Goal: Task Accomplishment & Management: Use online tool/utility

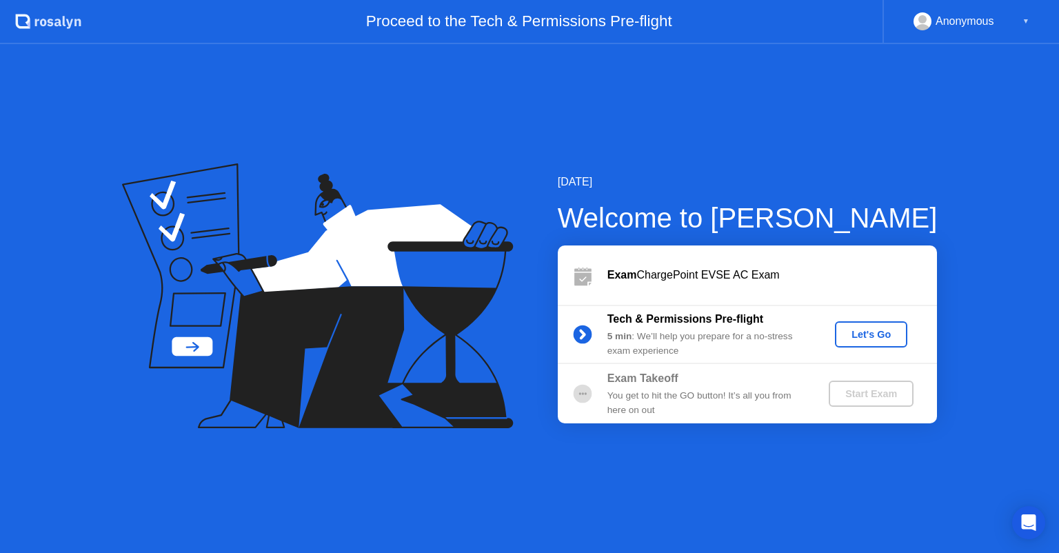
click at [893, 326] on button "Let's Go" at bounding box center [871, 334] width 72 height 26
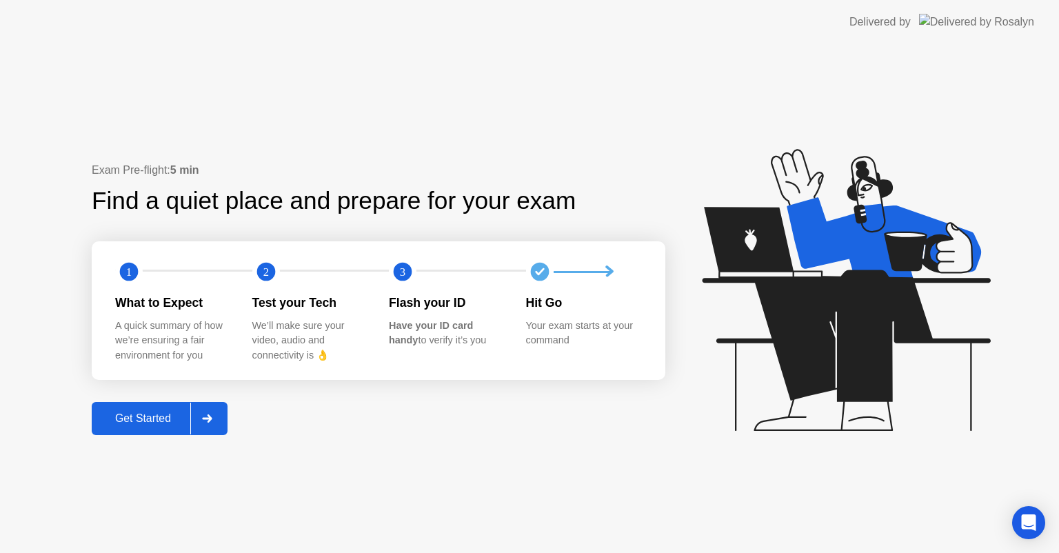
click at [168, 419] on div "Get Started" at bounding box center [143, 418] width 94 height 12
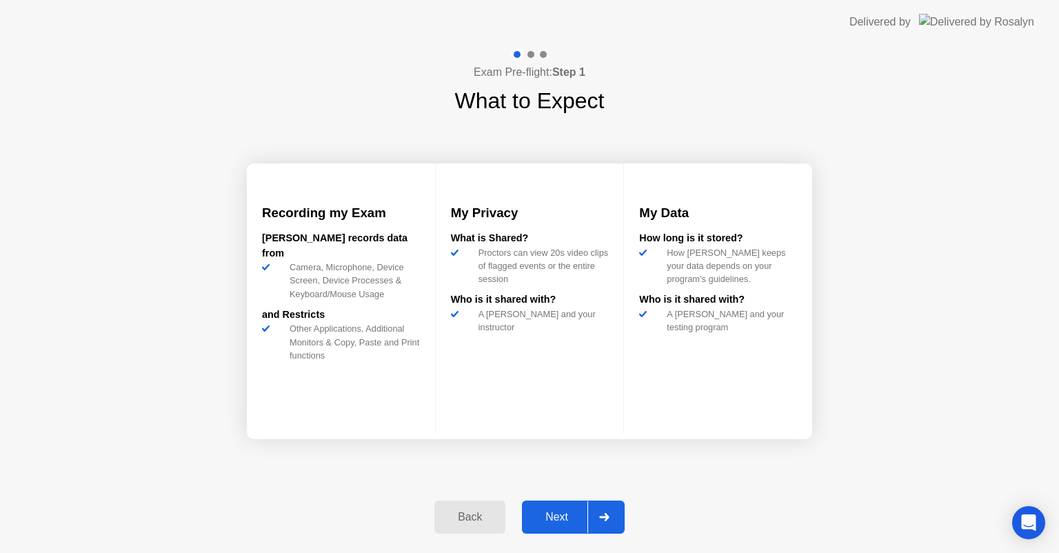
click at [569, 506] on button "Next" at bounding box center [573, 517] width 103 height 33
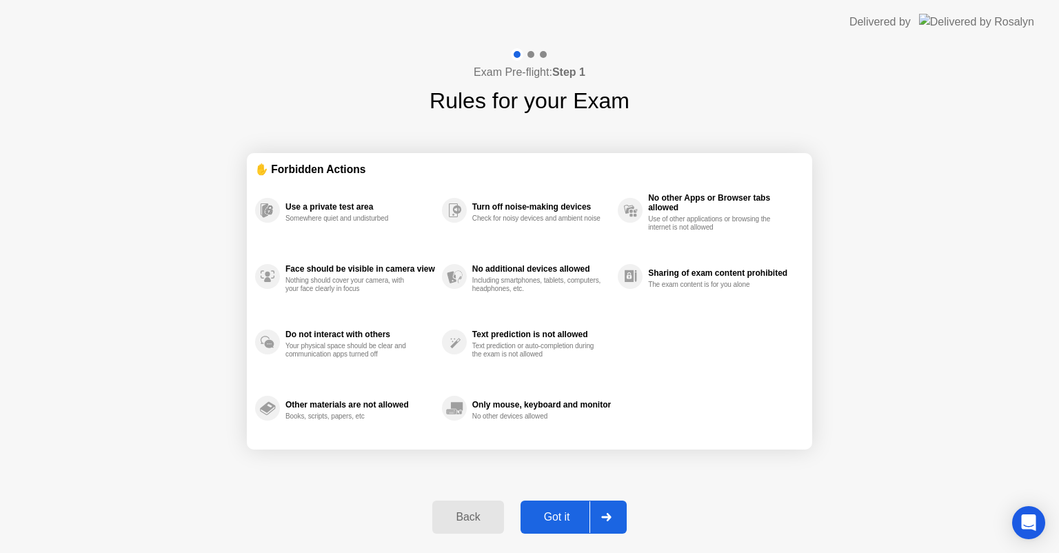
click at [569, 506] on button "Got it" at bounding box center [574, 517] width 106 height 33
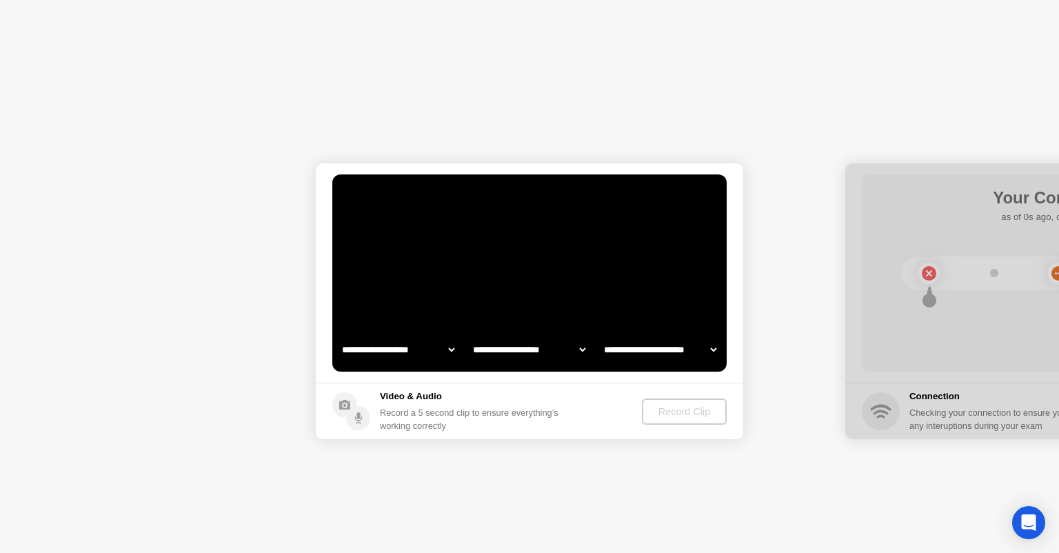
select select "**********"
select select "*******"
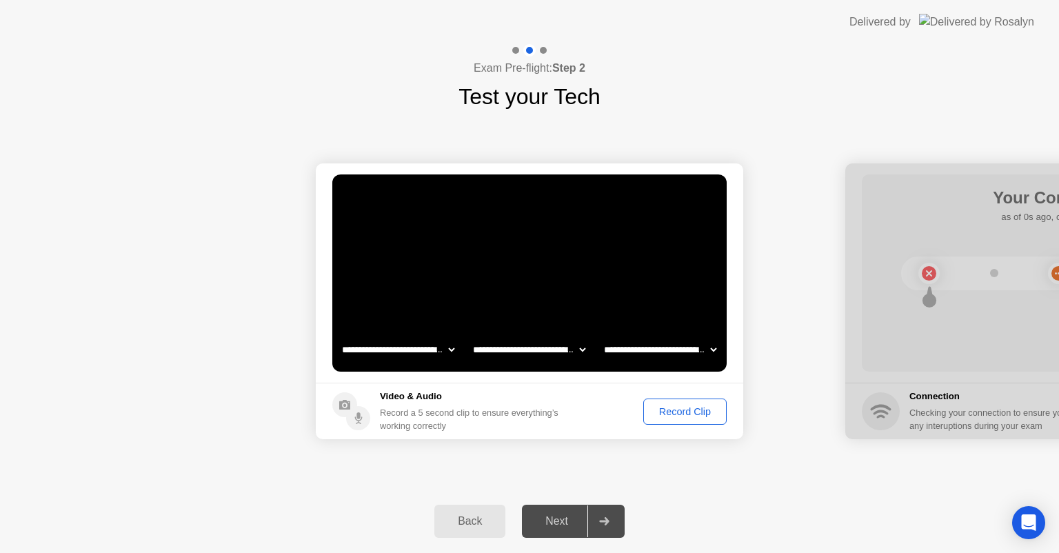
click at [698, 410] on div "Record Clip" at bounding box center [685, 411] width 74 height 11
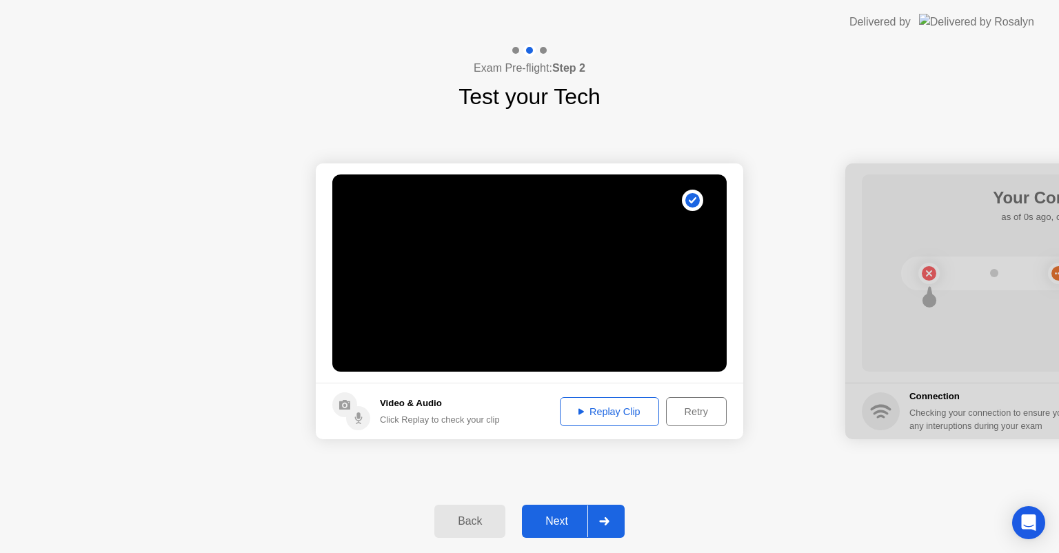
click at [596, 524] on div at bounding box center [604, 522] width 33 height 32
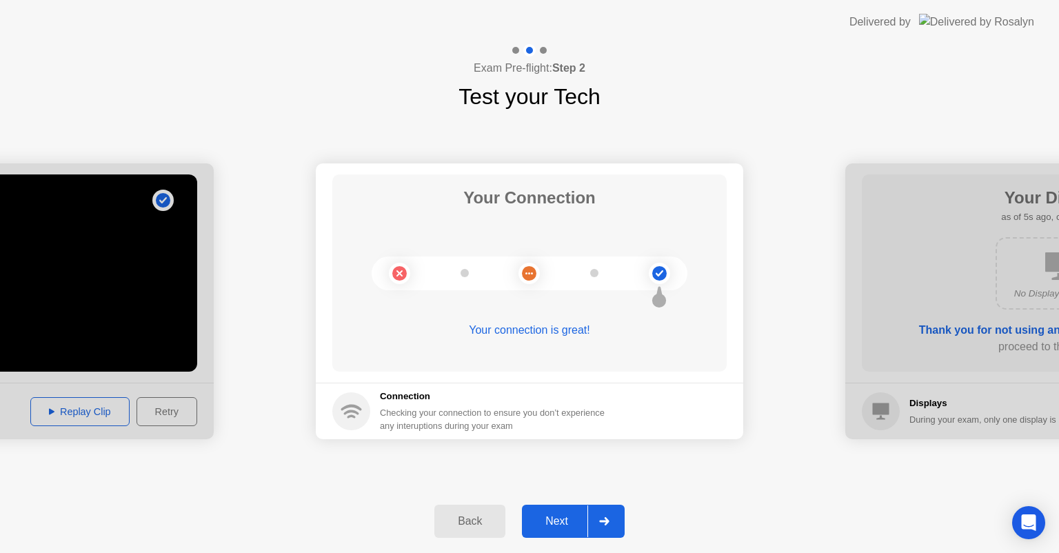
click at [544, 527] on div "Next" at bounding box center [556, 521] width 61 height 12
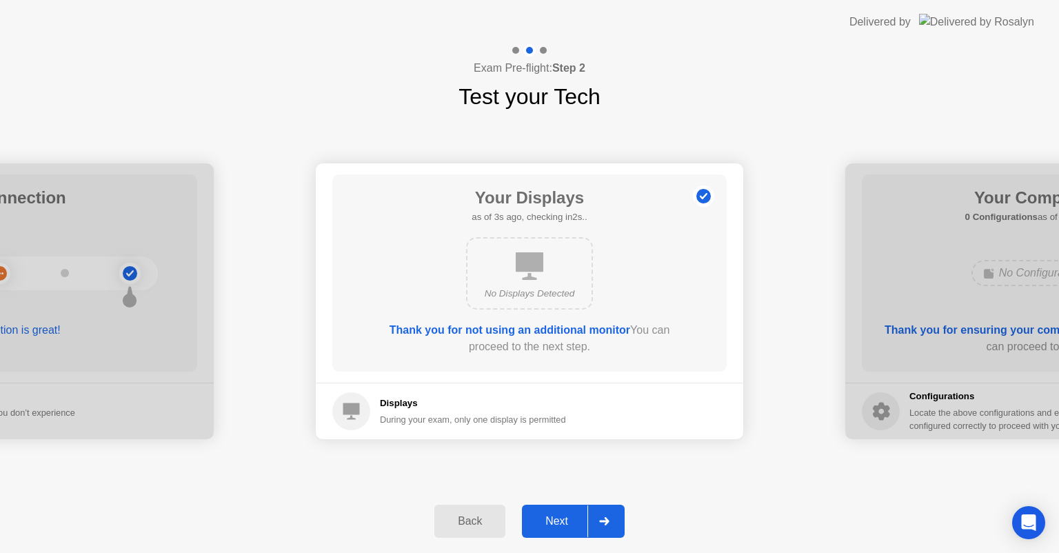
click at [544, 527] on div "Next" at bounding box center [556, 521] width 61 height 12
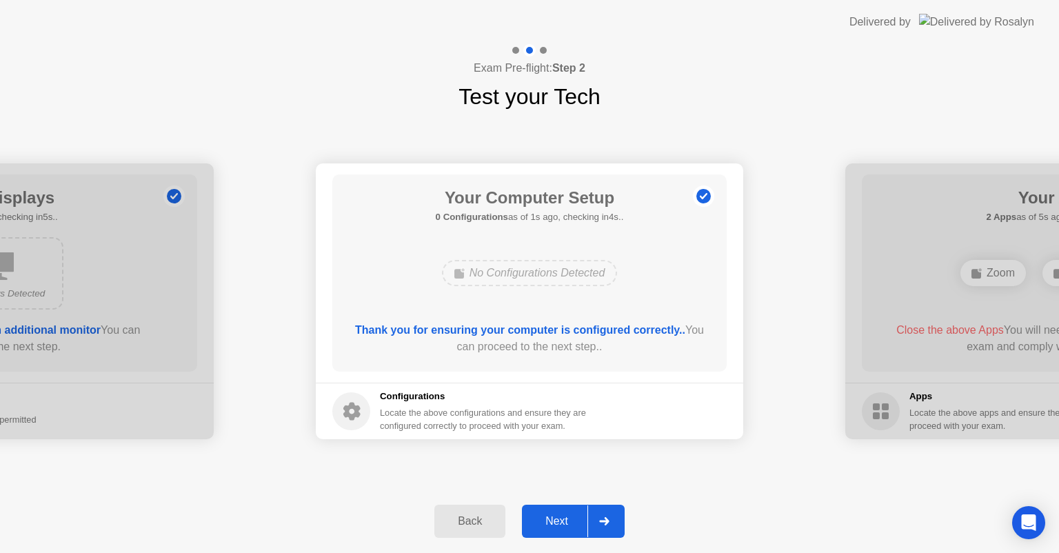
click at [552, 521] on div "Next" at bounding box center [556, 521] width 61 height 12
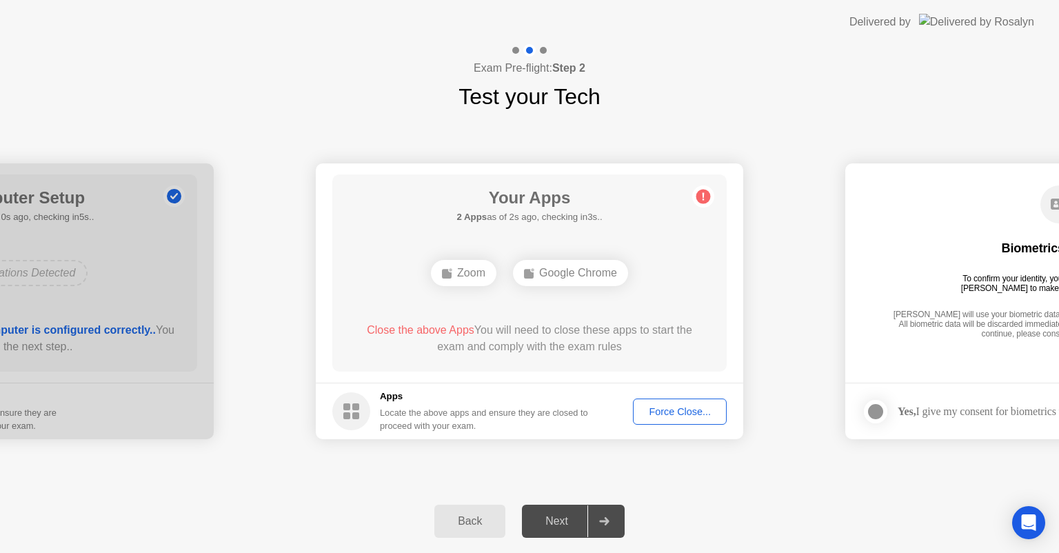
click at [710, 414] on div "Force Close..." at bounding box center [680, 411] width 84 height 11
